Goal: Task Accomplishment & Management: Complete application form

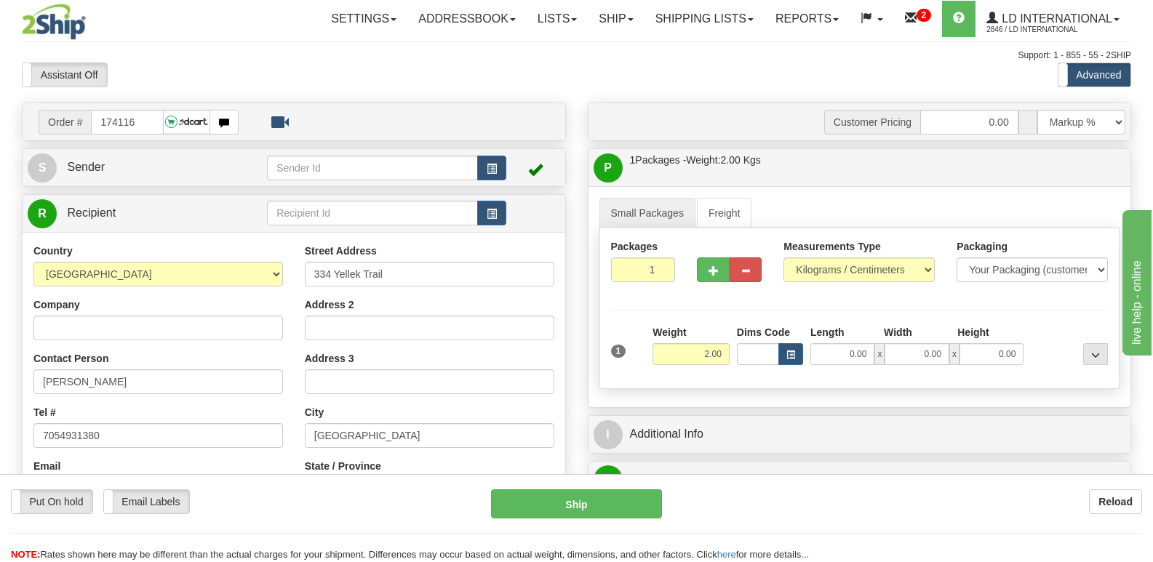
click at [164, 112] on img at bounding box center [187, 122] width 46 height 22
click at [160, 114] on input "174116" at bounding box center [127, 122] width 72 height 25
type input "174093"
click at [143, 384] on input "[PERSON_NAME]" at bounding box center [157, 381] width 249 height 25
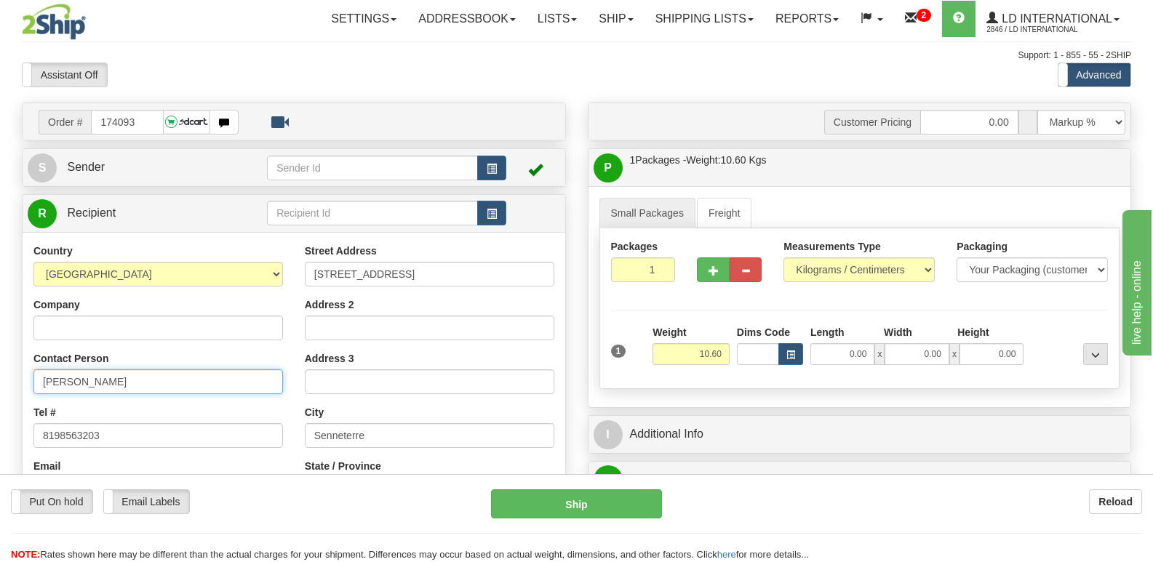
click at [143, 384] on input "[PERSON_NAME]" at bounding box center [157, 381] width 249 height 25
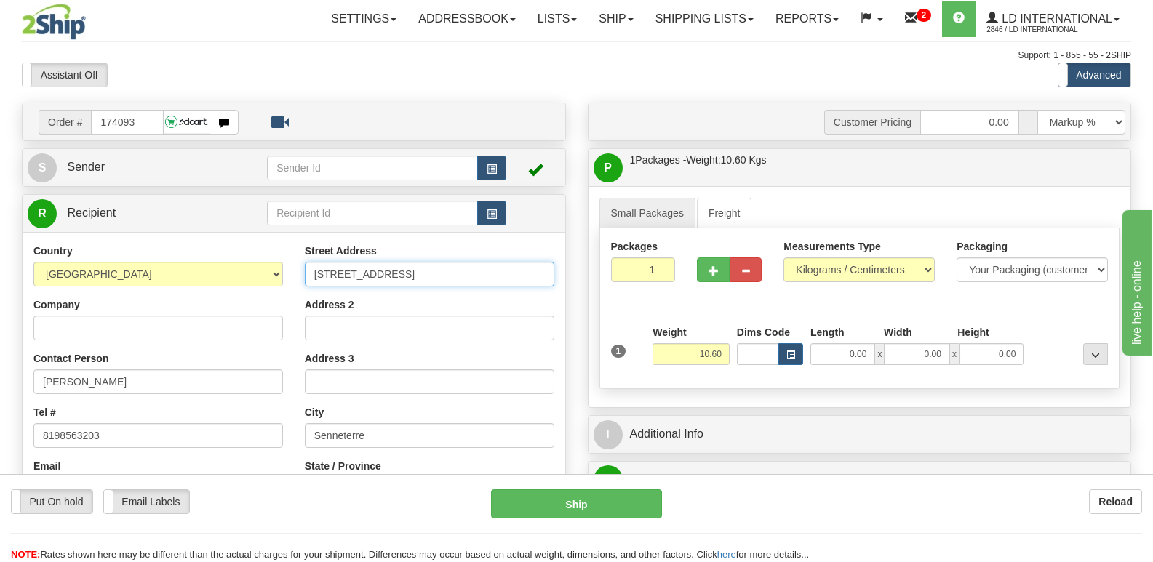
click at [433, 275] on input "[STREET_ADDRESS]" at bounding box center [429, 274] width 249 height 25
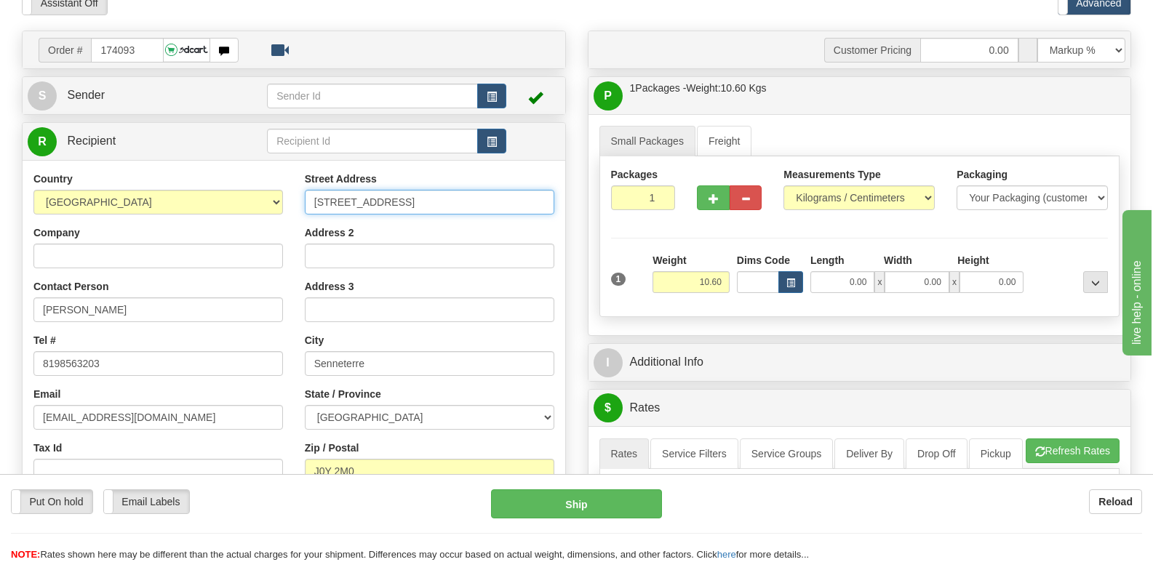
scroll to position [73, 0]
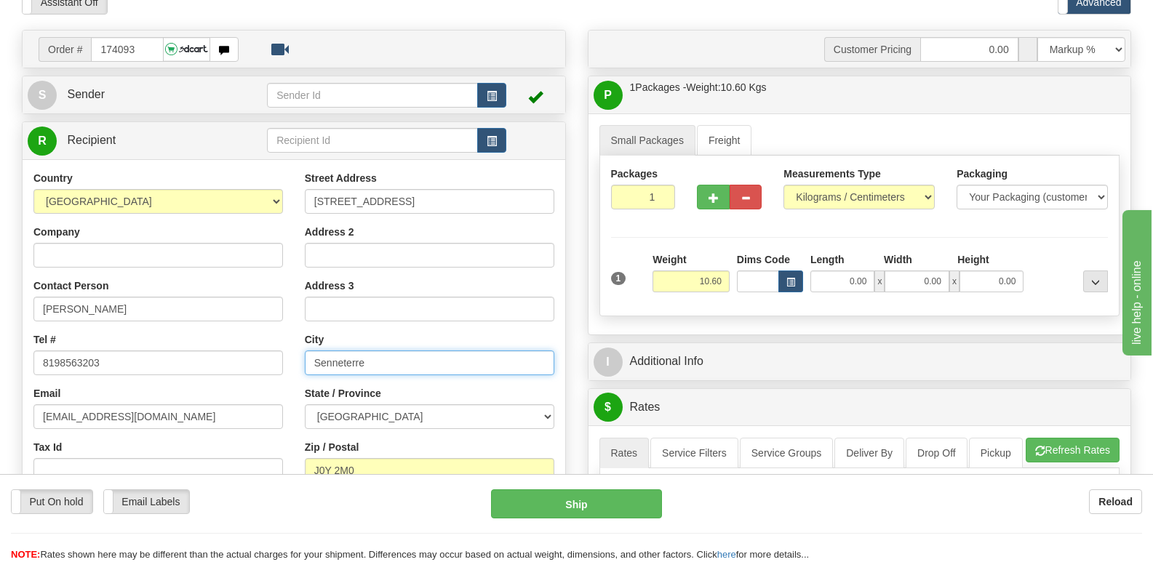
click at [378, 367] on input "Senneterre" at bounding box center [429, 363] width 249 height 25
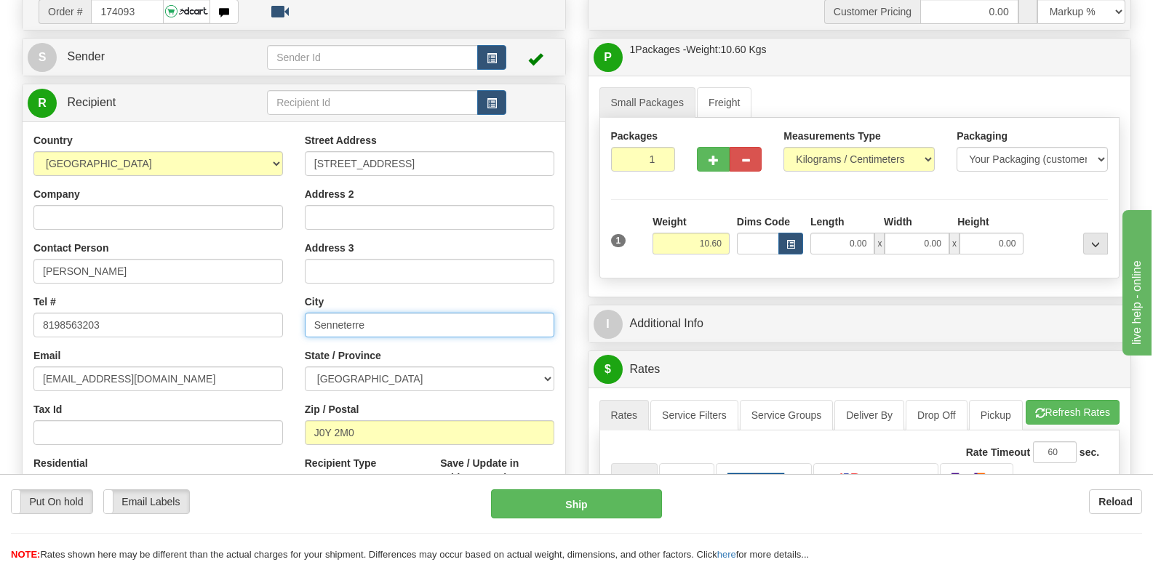
scroll to position [145, 0]
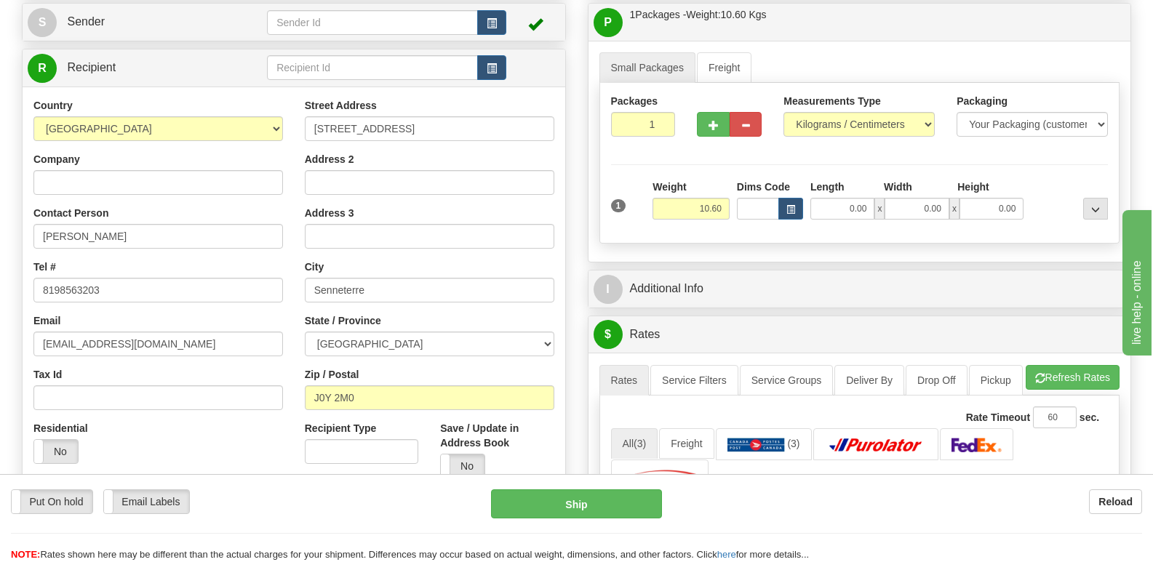
click at [401, 420] on div "Street Address [STREET_ADDRESS] Address 2 Address 3 City Senneterre State / Pro…" at bounding box center [429, 293] width 271 height 391
click at [402, 407] on input "J0Y 2M0" at bounding box center [429, 397] width 249 height 25
click at [227, 315] on div "Email [EMAIL_ADDRESS][DOMAIN_NAME]" at bounding box center [157, 334] width 249 height 43
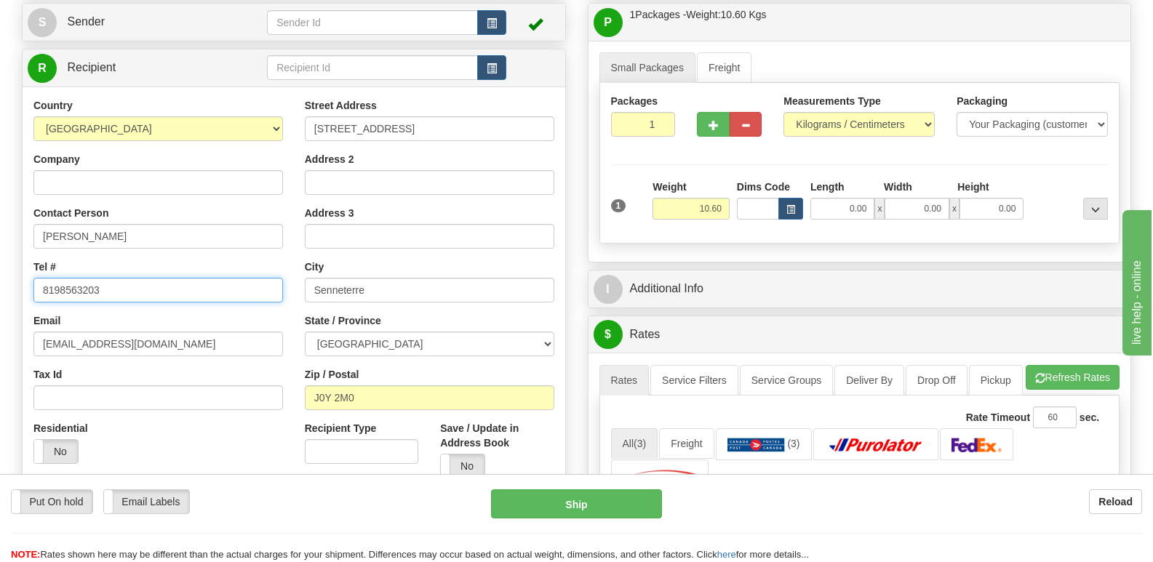
click at [233, 295] on input "8198563203" at bounding box center [157, 290] width 249 height 25
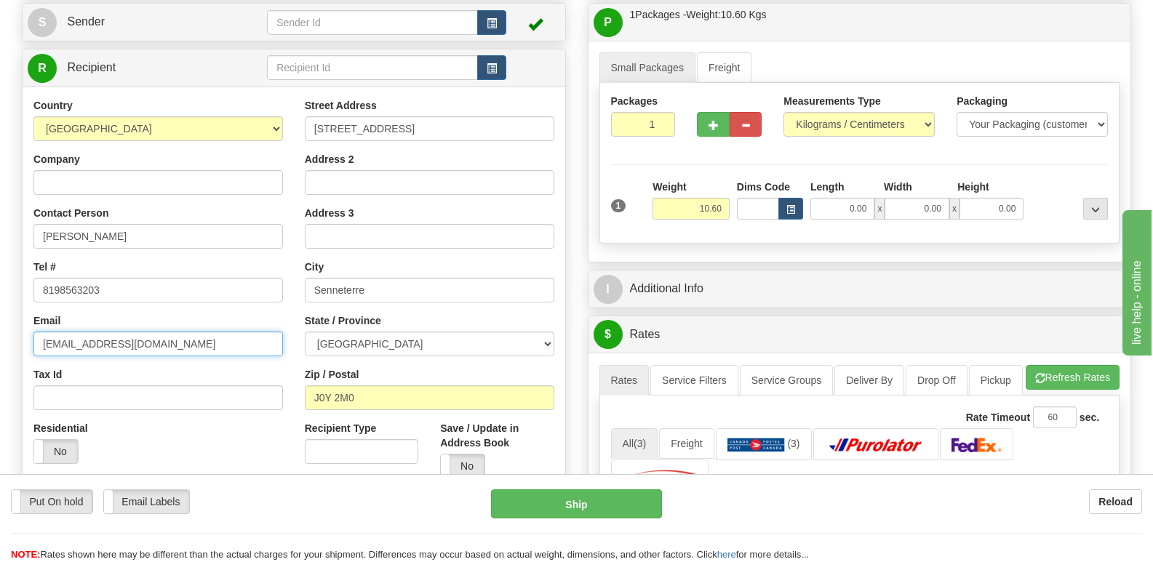
click at [199, 340] on input "[EMAIL_ADDRESS][DOMAIN_NAME]" at bounding box center [157, 344] width 249 height 25
